Goal: Information Seeking & Learning: Understand process/instructions

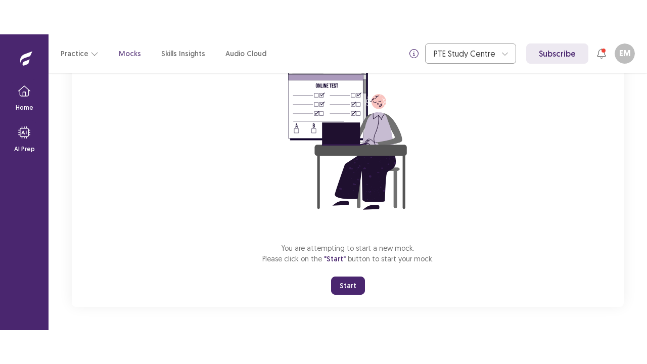
scroll to position [103, 0]
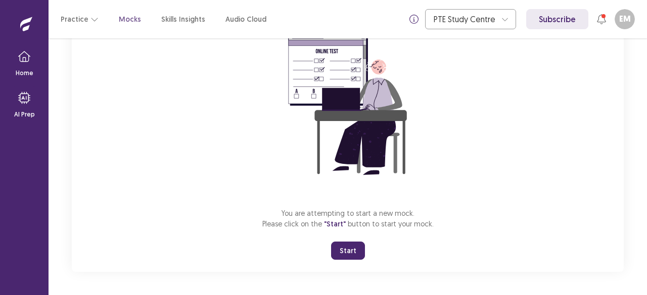
click at [345, 252] on button "Start" at bounding box center [348, 251] width 34 height 18
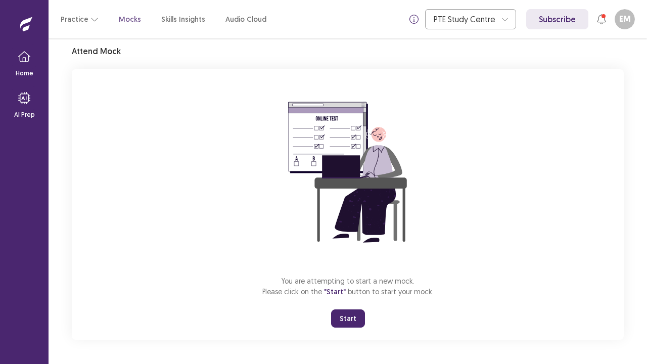
scroll to position [35, 0]
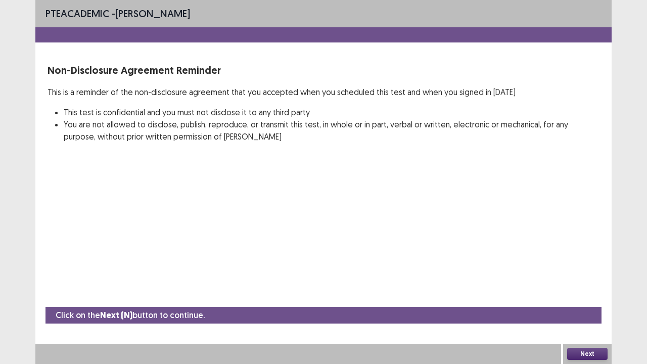
click at [579, 295] on button "Next" at bounding box center [587, 354] width 40 height 12
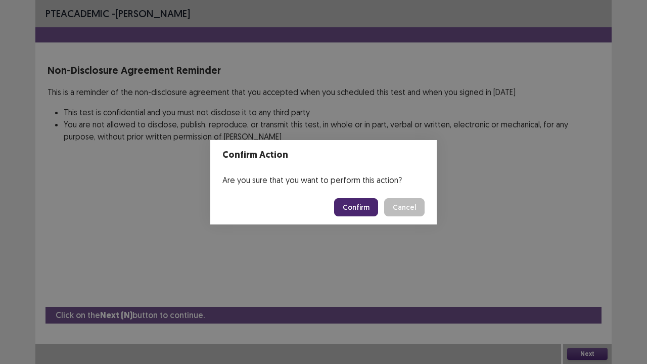
click at [354, 208] on button "Confirm" at bounding box center [356, 207] width 44 height 18
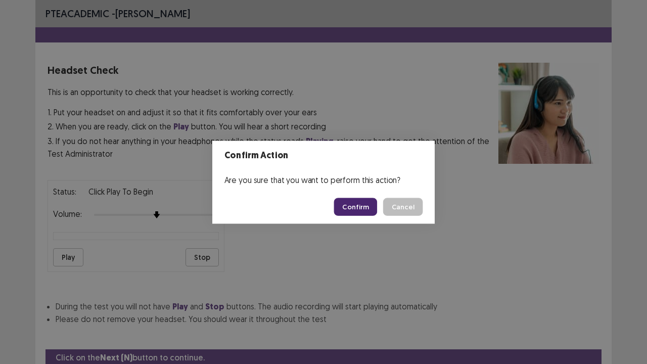
scroll to position [37, 0]
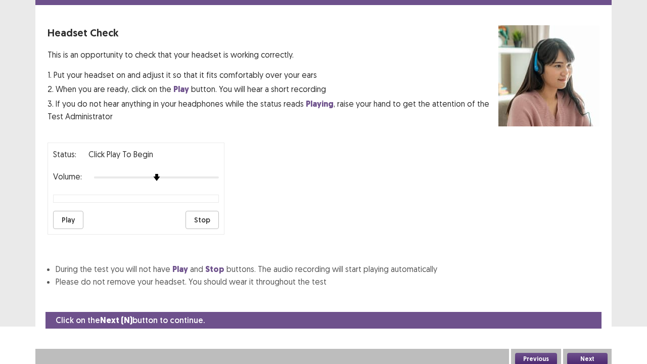
click at [66, 219] on button "Play" at bounding box center [68, 220] width 30 height 18
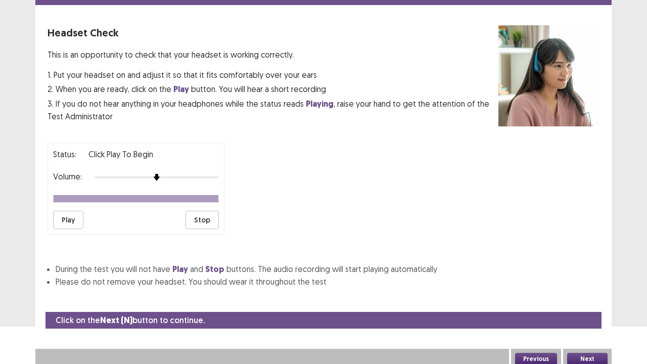
click at [580, 295] on button "Next" at bounding box center [587, 359] width 40 height 12
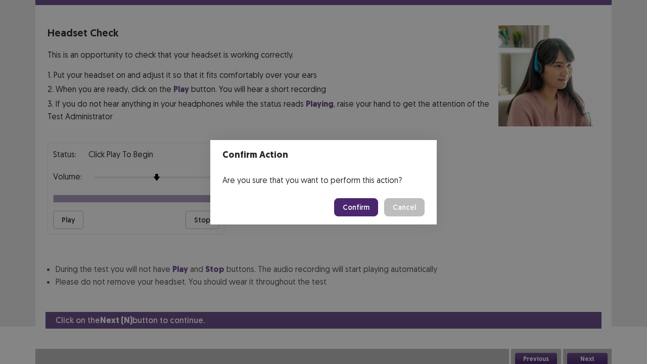
click at [362, 207] on button "Confirm" at bounding box center [356, 207] width 44 height 18
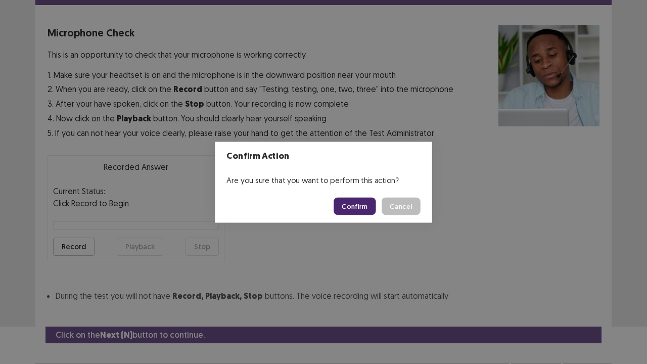
scroll to position [56, 0]
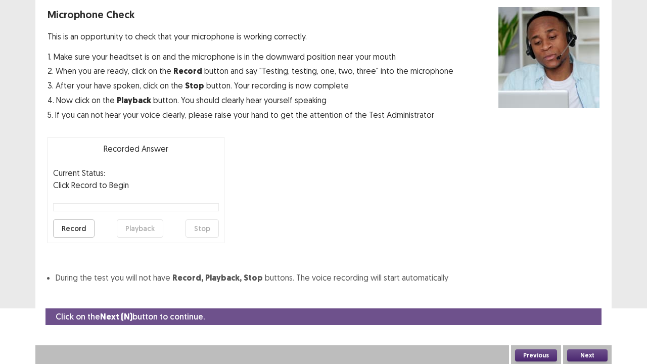
click at [71, 226] on button "Record" at bounding box center [73, 228] width 41 height 18
click at [209, 226] on button "Stop" at bounding box center [201, 228] width 33 height 18
click at [139, 230] on button "Playback" at bounding box center [140, 228] width 46 height 18
click at [80, 226] on button "Record" at bounding box center [73, 228] width 41 height 18
click at [212, 225] on button "Stop" at bounding box center [201, 228] width 33 height 18
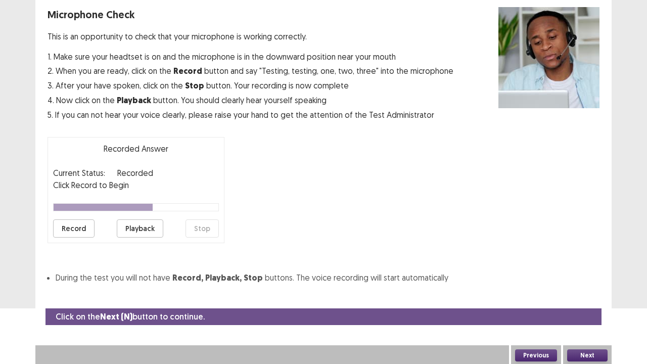
click at [140, 229] on button "Playback" at bounding box center [140, 228] width 46 height 18
click at [588, 295] on button "Next" at bounding box center [587, 355] width 40 height 12
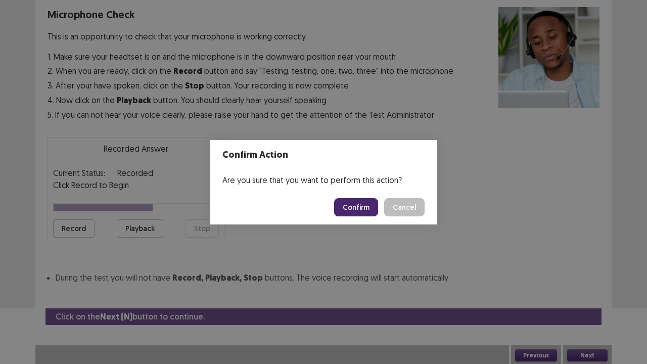
click at [356, 205] on button "Confirm" at bounding box center [356, 207] width 44 height 18
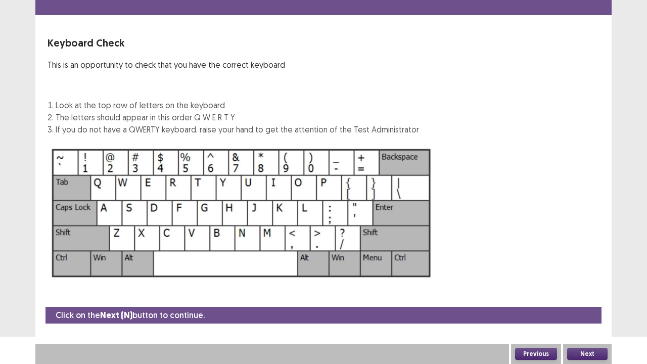
scroll to position [27, 0]
click at [584, 295] on button "Next" at bounding box center [587, 354] width 40 height 12
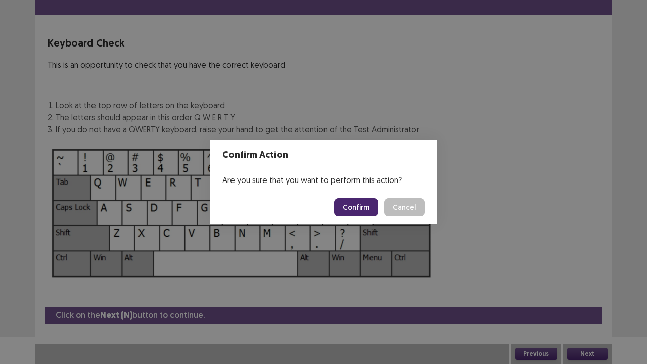
click at [359, 213] on button "Confirm" at bounding box center [356, 207] width 44 height 18
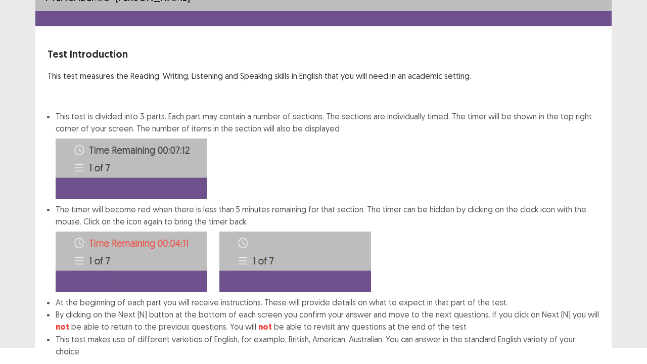
scroll to position [78, 0]
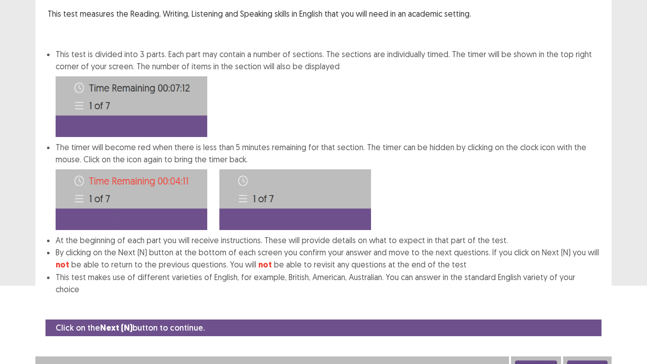
click at [585, 295] on button "Next" at bounding box center [587, 366] width 40 height 12
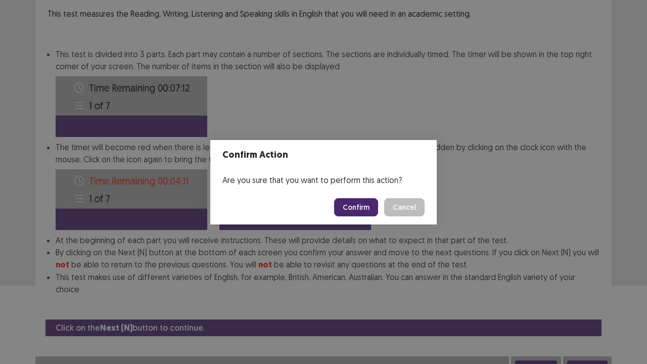
click at [362, 205] on button "Confirm" at bounding box center [356, 207] width 44 height 18
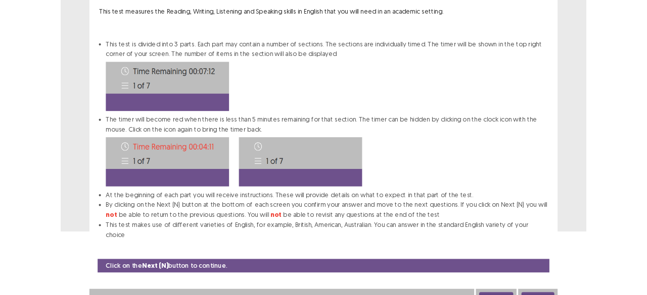
scroll to position [0, 0]
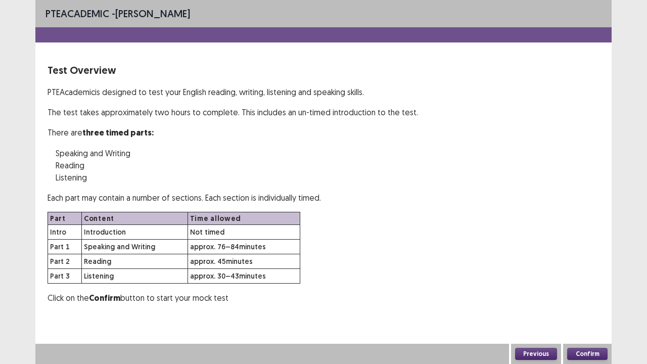
click at [580, 295] on button "Confirm" at bounding box center [587, 354] width 40 height 12
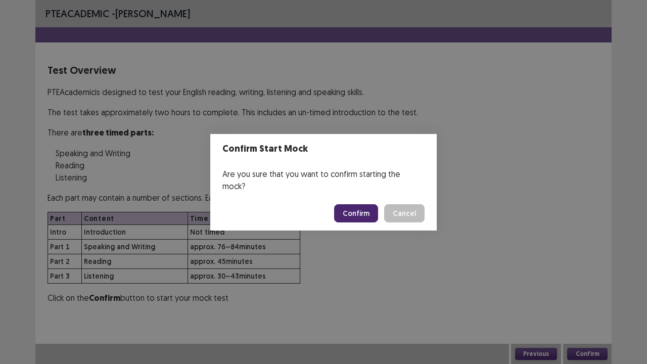
click at [358, 207] on button "Confirm" at bounding box center [356, 213] width 44 height 18
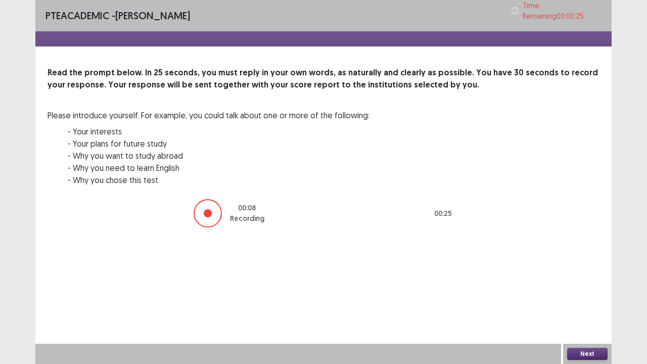
click at [586, 295] on button "Next" at bounding box center [587, 354] width 40 height 12
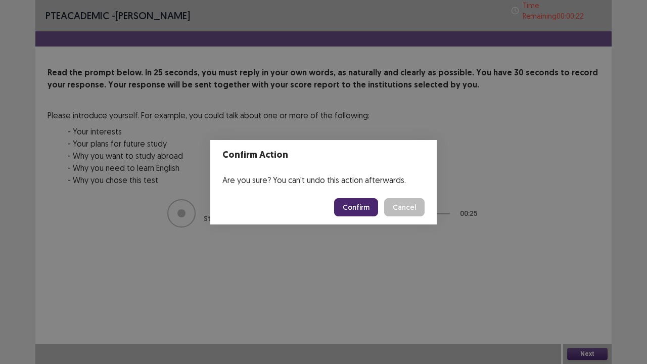
click at [349, 206] on button "Confirm" at bounding box center [356, 207] width 44 height 18
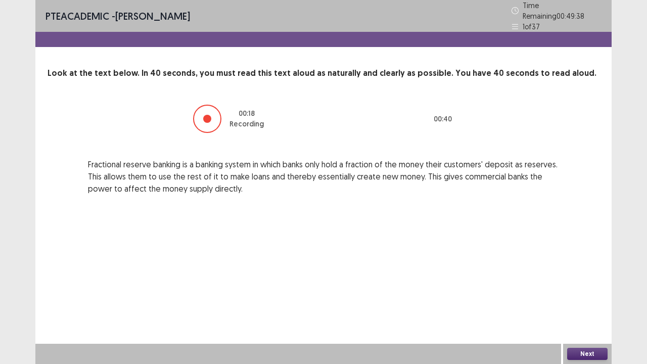
click at [590, 295] on button "Next" at bounding box center [587, 354] width 40 height 12
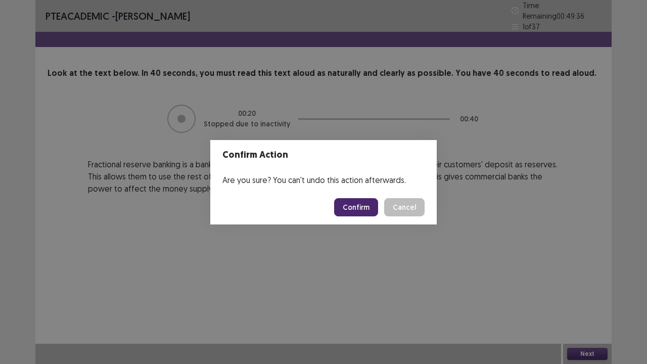
click at [346, 213] on button "Confirm" at bounding box center [356, 207] width 44 height 18
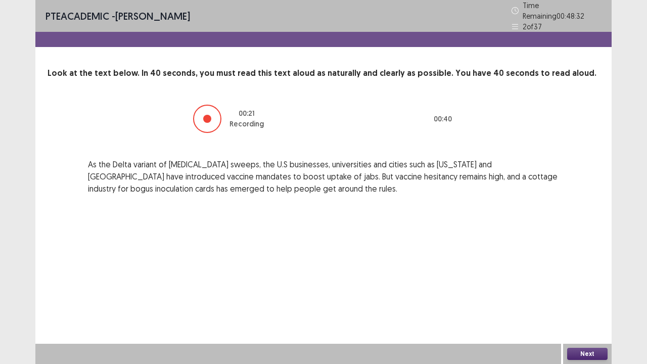
click at [592, 295] on button "Next" at bounding box center [587, 354] width 40 height 12
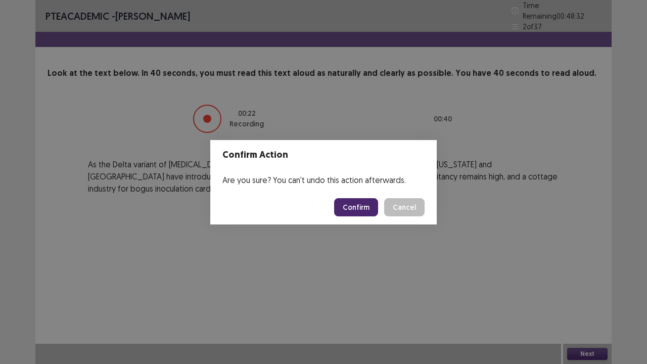
click at [365, 206] on button "Confirm" at bounding box center [356, 207] width 44 height 18
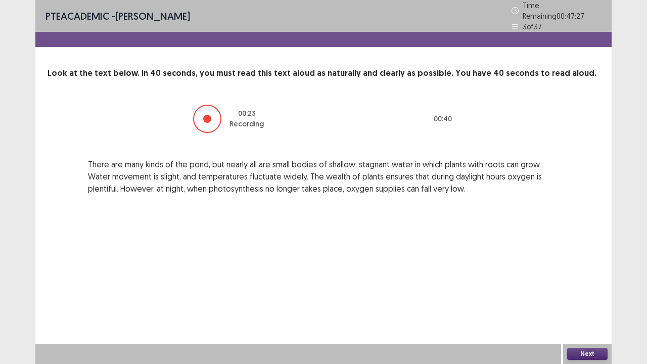
click at [590, 295] on button "Next" at bounding box center [587, 354] width 40 height 12
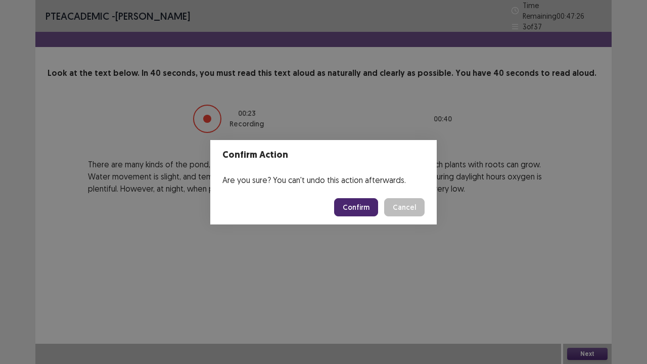
click at [368, 213] on button "Confirm" at bounding box center [356, 207] width 44 height 18
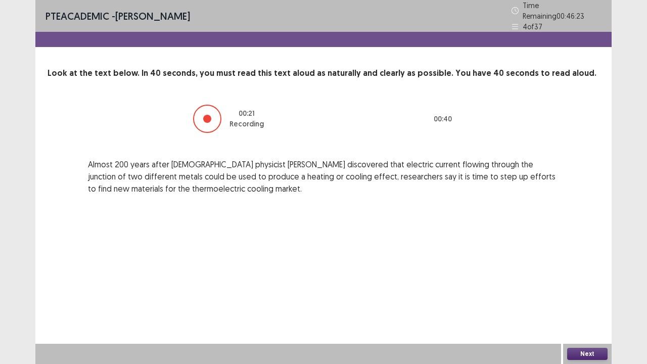
click at [592, 295] on button "Next" at bounding box center [587, 354] width 40 height 12
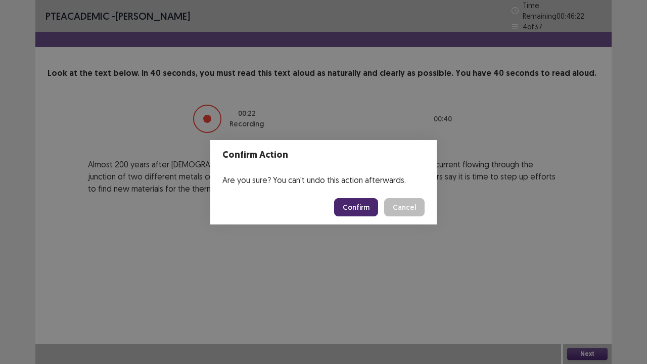
click at [362, 206] on button "Confirm" at bounding box center [356, 207] width 44 height 18
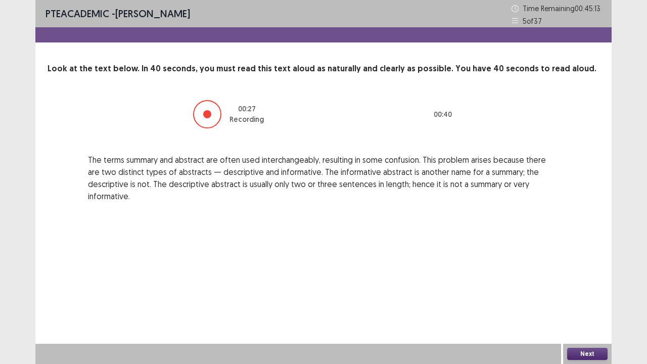
click at [587, 295] on button "Next" at bounding box center [587, 354] width 40 height 12
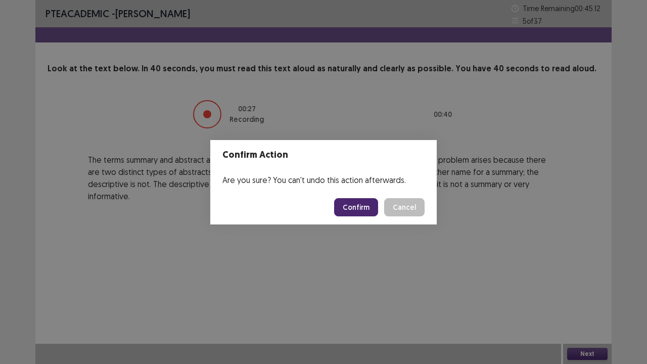
click at [363, 209] on button "Confirm" at bounding box center [356, 207] width 44 height 18
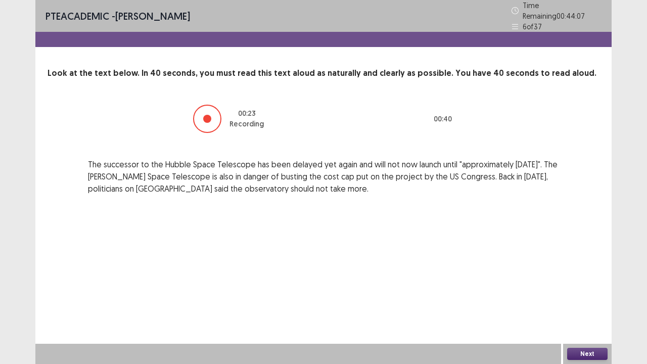
click at [586, 295] on button "Next" at bounding box center [587, 354] width 40 height 12
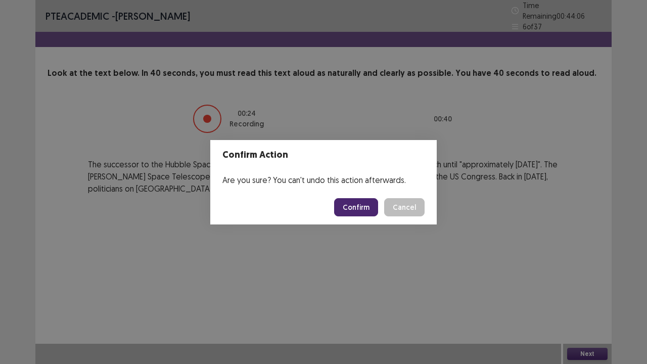
click at [354, 204] on button "Confirm" at bounding box center [356, 207] width 44 height 18
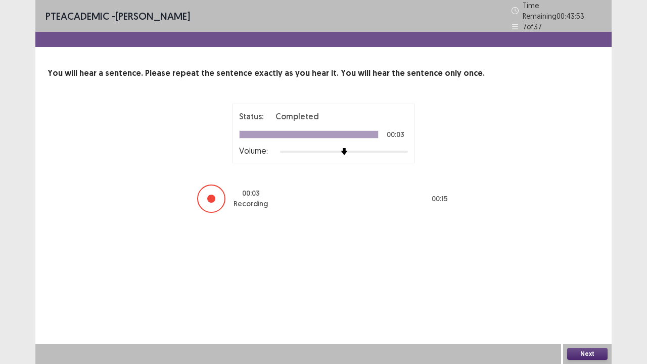
click at [585, 295] on button "Next" at bounding box center [587, 354] width 40 height 12
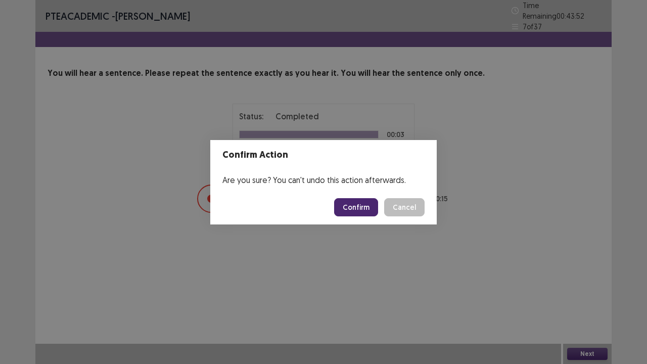
click at [365, 211] on button "Confirm" at bounding box center [356, 207] width 44 height 18
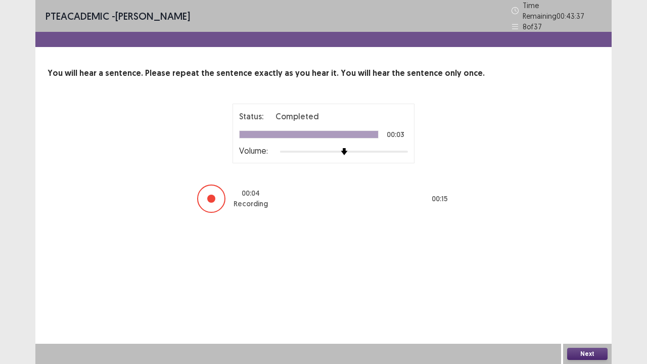
click at [584, 295] on button "Next" at bounding box center [587, 354] width 40 height 12
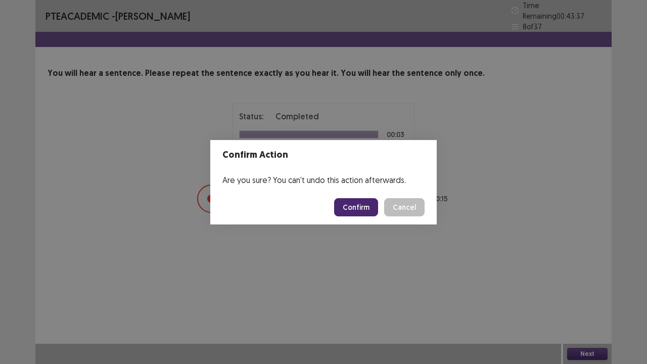
click at [364, 214] on button "Confirm" at bounding box center [356, 207] width 44 height 18
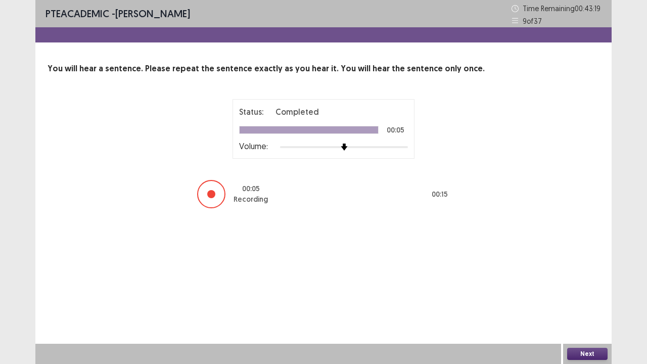
click at [582, 295] on button "Next" at bounding box center [587, 354] width 40 height 12
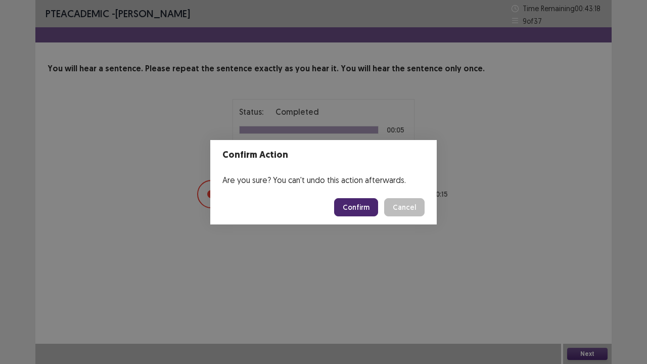
click at [357, 207] on button "Confirm" at bounding box center [356, 207] width 44 height 18
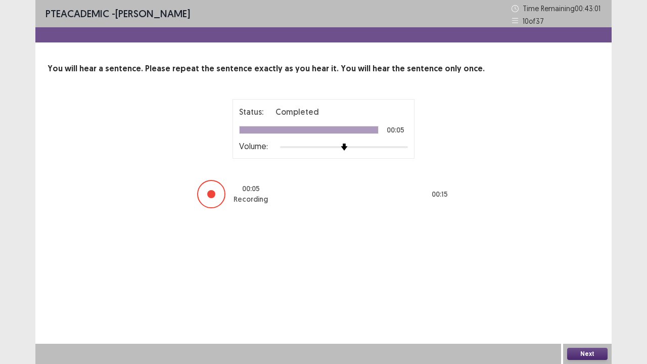
click at [587, 295] on button "Next" at bounding box center [587, 354] width 40 height 12
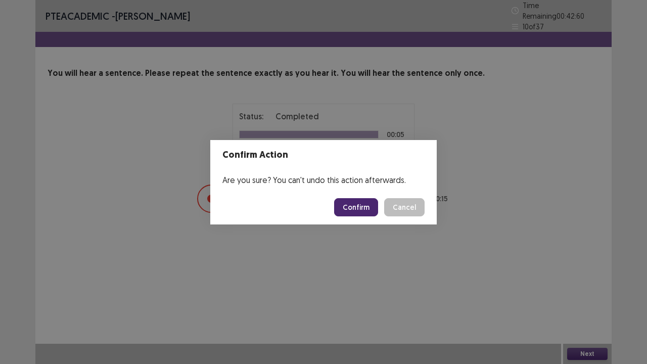
click at [362, 206] on button "Confirm" at bounding box center [356, 207] width 44 height 18
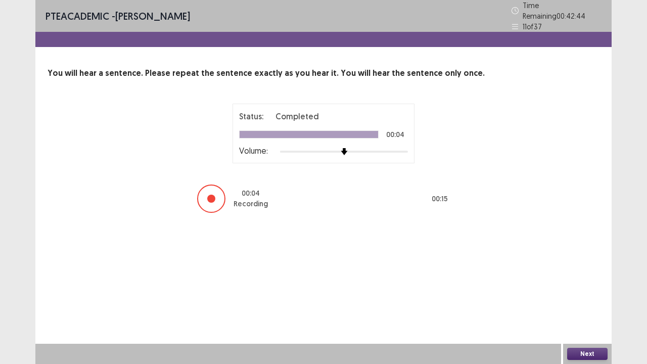
click at [597, 295] on button "Next" at bounding box center [587, 354] width 40 height 12
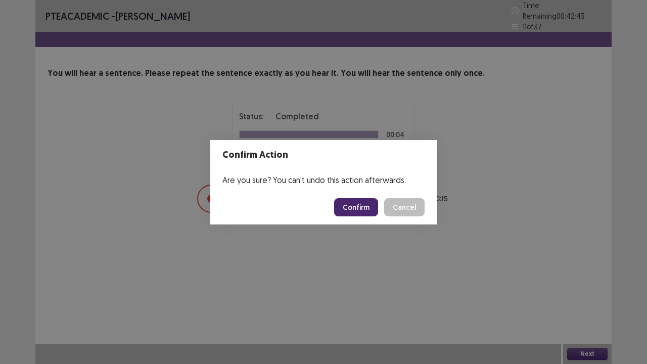
click at [362, 207] on button "Confirm" at bounding box center [356, 207] width 44 height 18
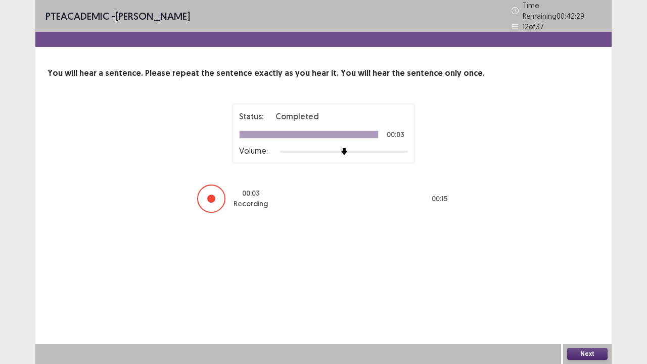
click at [586, 295] on button "Next" at bounding box center [587, 354] width 40 height 12
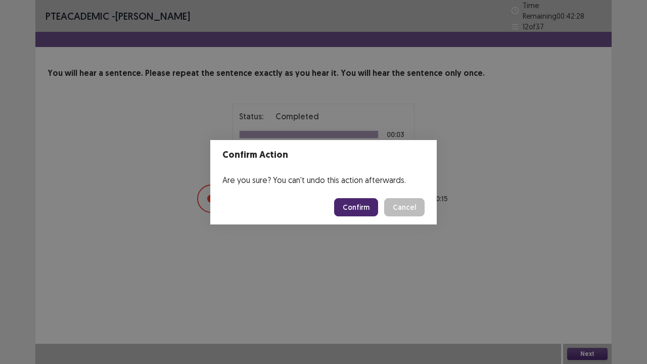
click at [367, 205] on button "Confirm" at bounding box center [356, 207] width 44 height 18
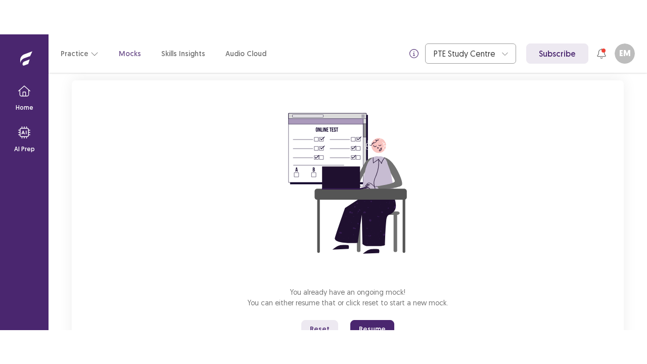
scroll to position [103, 0]
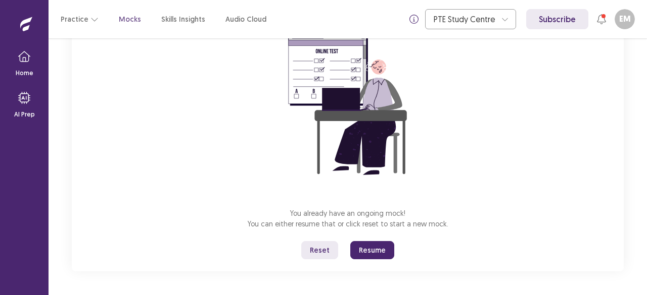
click at [321, 246] on button "Reset" at bounding box center [319, 250] width 37 height 18
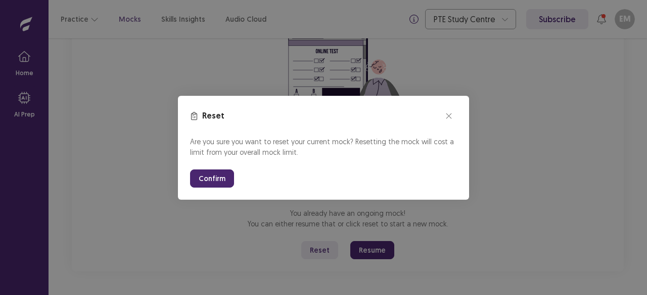
click at [217, 182] on button "Confirm" at bounding box center [212, 179] width 44 height 18
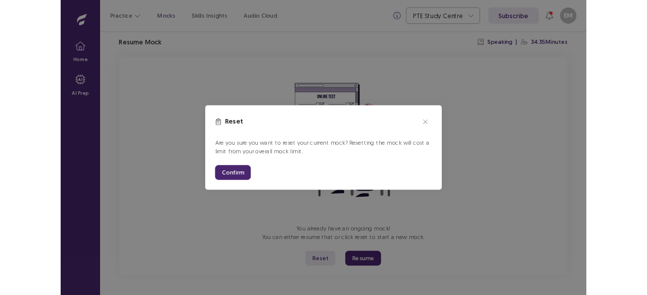
scroll to position [35, 0]
